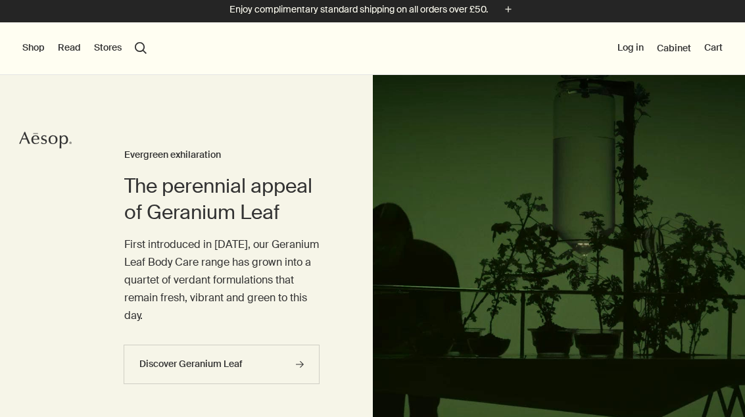
scroll to position [7, 0]
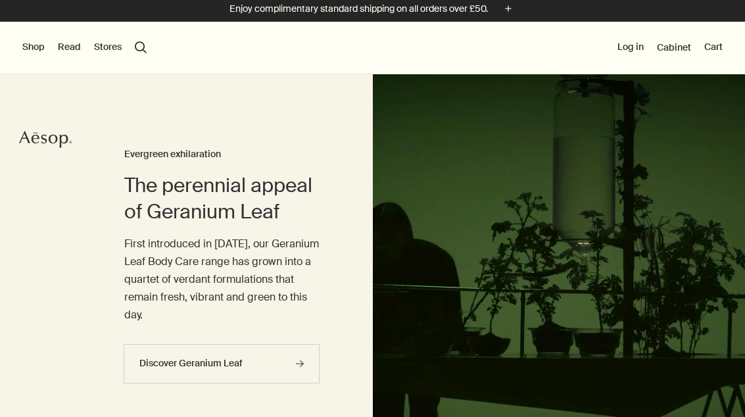
click at [36, 42] on button "Shop" at bounding box center [33, 47] width 22 height 13
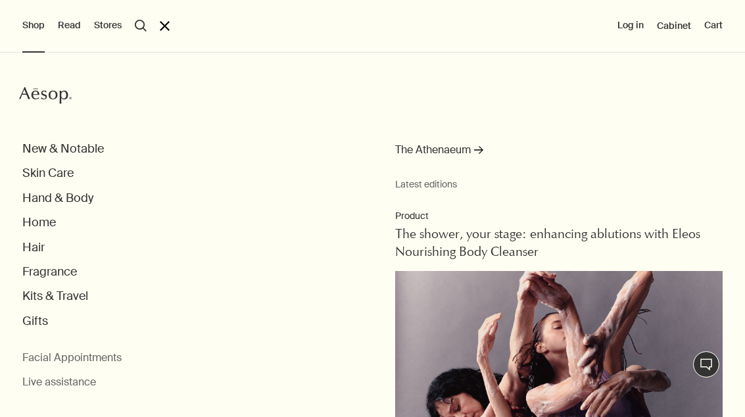
click at [53, 217] on button "Home" at bounding box center [39, 222] width 34 height 15
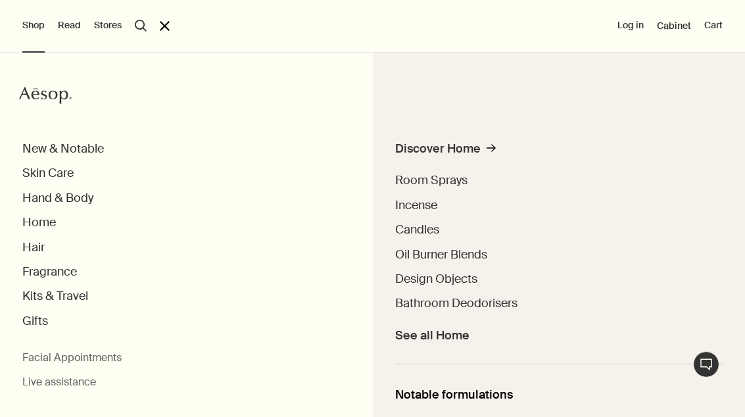
click at [447, 334] on span "See all Home" at bounding box center [432, 335] width 74 height 15
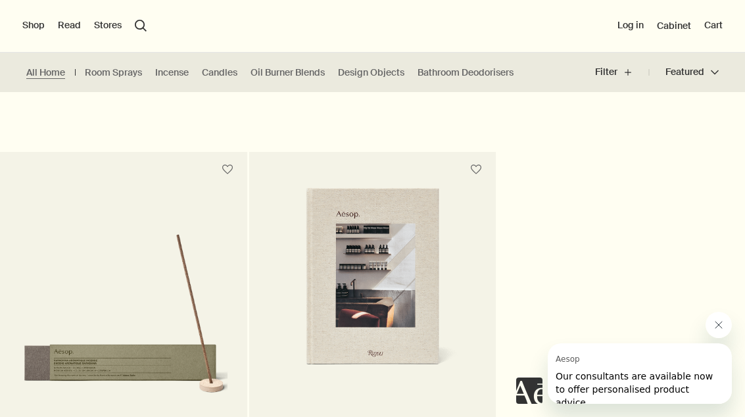
scroll to position [2133, 0]
click at [175, 78] on link "Incense" at bounding box center [172, 72] width 34 height 12
